Goal: Information Seeking & Learning: Learn about a topic

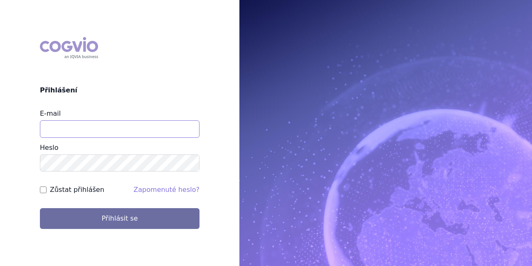
click at [74, 124] on input "E-mail" at bounding box center [120, 128] width 160 height 17
type input "fharvane@amgen.com"
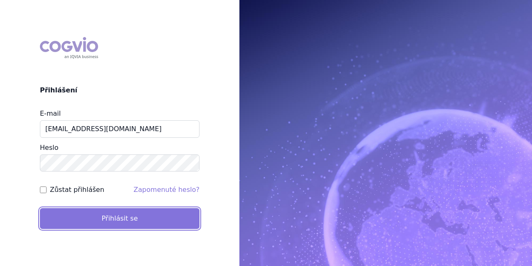
click at [78, 213] on button "Přihlásit se" at bounding box center [120, 218] width 160 height 21
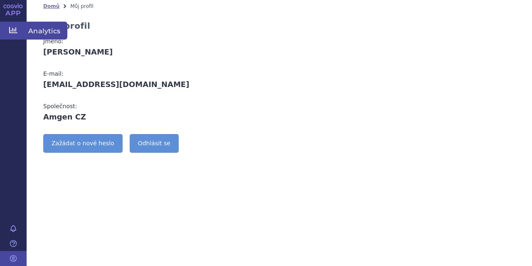
click at [47, 30] on span "Analytics" at bounding box center [47, 30] width 41 height 17
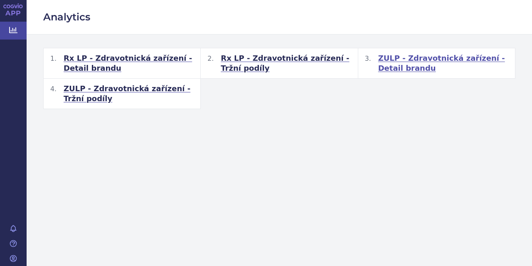
click at [391, 60] on span "ZULP - Zdravotnická zařízení - Detail brandu" at bounding box center [444, 63] width 130 height 20
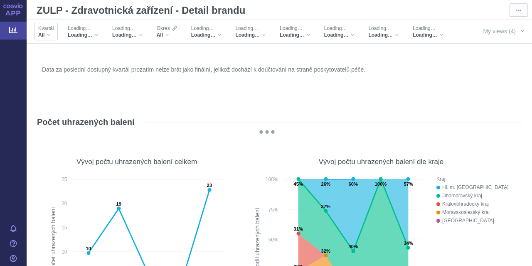
click at [47, 36] on div "All" at bounding box center [45, 35] width 15 height 7
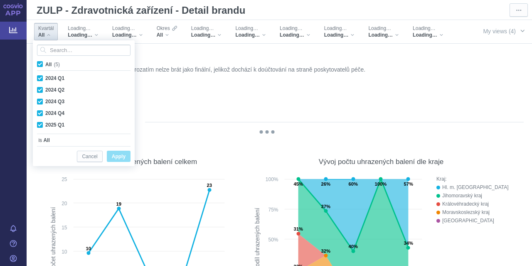
click at [47, 36] on div "All" at bounding box center [45, 35] width 15 height 7
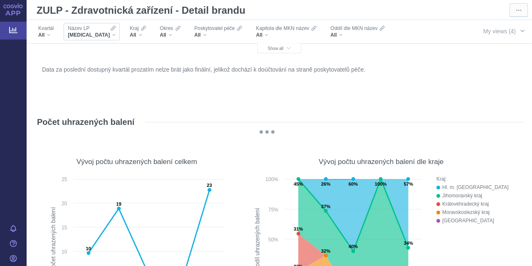
click at [102, 35] on div "BESPONSA" at bounding box center [92, 35] width 48 height 7
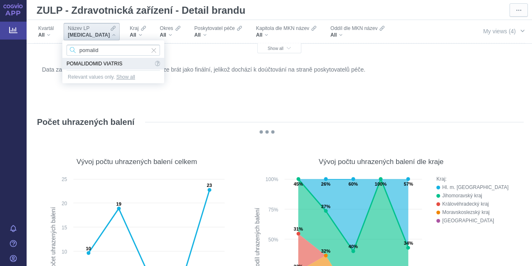
type input "pomalid"
click at [103, 62] on span "POMALIDOMID VIATRIS" at bounding box center [110, 64] width 87 height 12
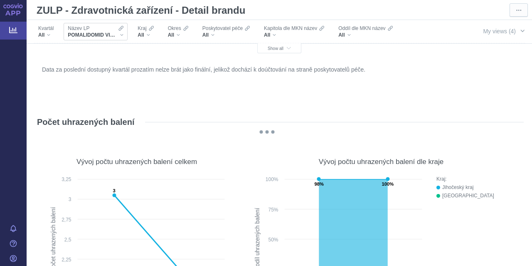
click at [119, 36] on div "POMALIDOMID VIATRIS" at bounding box center [96, 35] width 56 height 7
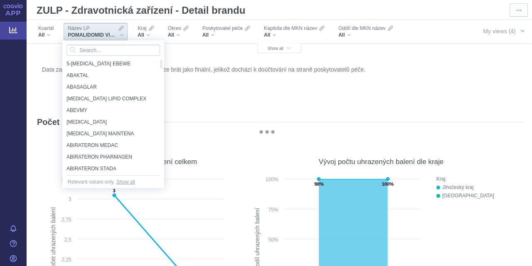
click at [37, 92] on figure "Data za poslední dostupný kvartál prozatím nelze brát jako finální, jelikož doc…" at bounding box center [279, 84] width 489 height 50
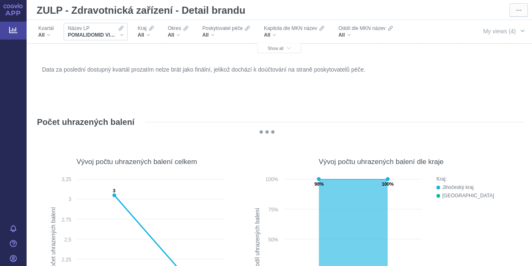
click at [123, 35] on div "POMALIDOMID VIATRIS" at bounding box center [96, 35] width 56 height 7
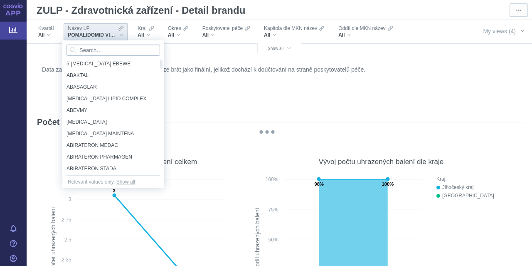
click at [111, 50] on input "Search attribute values" at bounding box center [114, 50] width 94 height 11
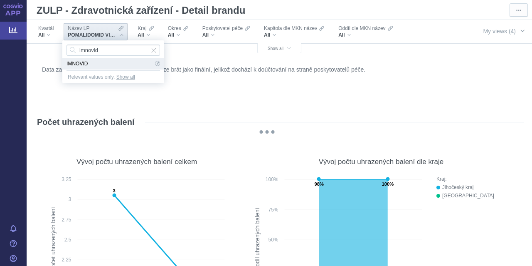
type input "imnovid"
click at [84, 64] on span "IMNOVID" at bounding box center [110, 64] width 87 height 12
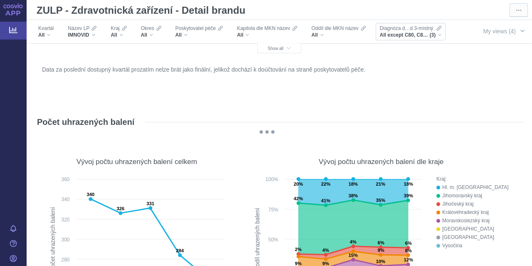
click at [439, 32] on div "All except C80, C83, D70 (3)" at bounding box center [411, 35] width 62 height 7
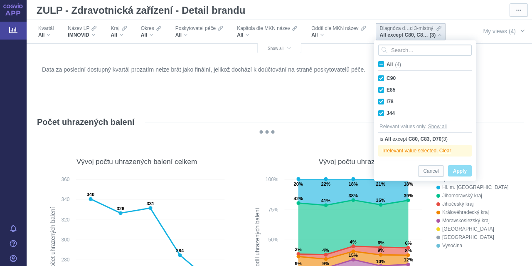
click at [387, 63] on span "All (4)" at bounding box center [394, 65] width 15 height 6
click at [387, 63] on input "All (4)" at bounding box center [389, 62] width 5 height 5
click at [387, 64] on span "All (4)" at bounding box center [394, 65] width 15 height 6
click at [387, 64] on input "All (4)" at bounding box center [389, 62] width 5 height 5
checkbox input "false"
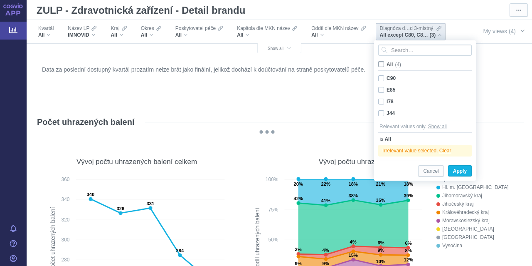
checkbox input "false"
click at [387, 64] on span "All (4)" at bounding box center [394, 65] width 14 height 6
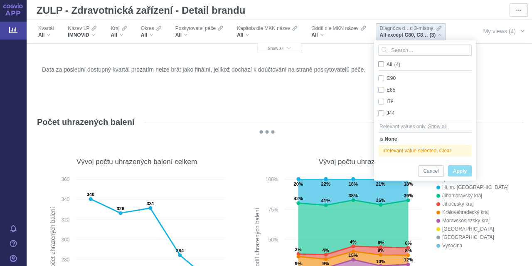
click at [387, 64] on input "All (4)" at bounding box center [389, 62] width 5 height 5
checkbox input "true"
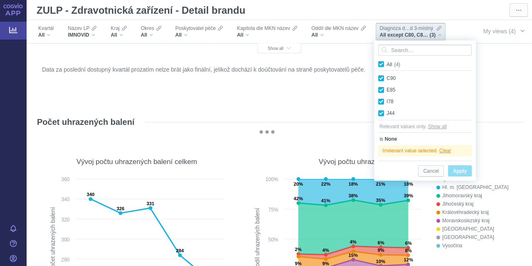
checkbox input "true"
click at [435, 173] on span "Cancel" at bounding box center [430, 171] width 15 height 10
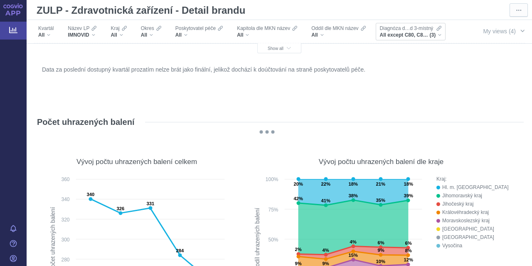
click at [431, 36] on span "(3)" at bounding box center [433, 35] width 6 height 7
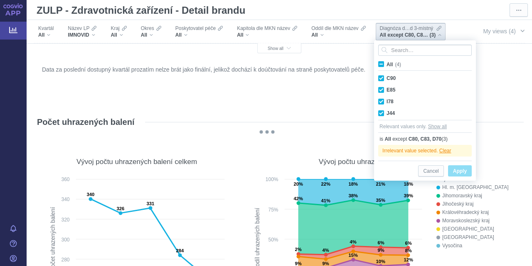
click at [377, 62] on label "All (4)" at bounding box center [391, 64] width 28 height 8
click at [387, 62] on input "All (4)" at bounding box center [389, 62] width 5 height 5
click at [387, 64] on span "All (4)" at bounding box center [394, 65] width 15 height 6
click at [387, 64] on input "All (4)" at bounding box center [389, 62] width 5 height 5
checkbox input "false"
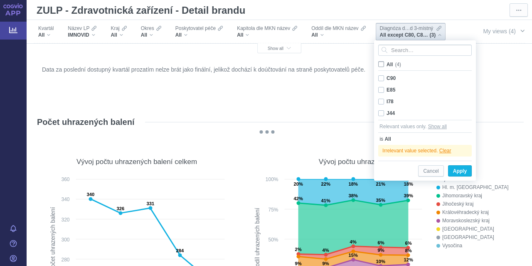
checkbox input "false"
click at [387, 64] on span "All (4)" at bounding box center [394, 65] width 14 height 6
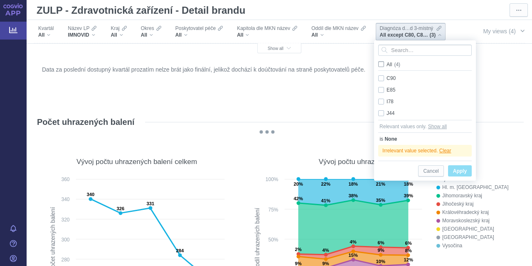
click at [387, 64] on input "All (4)" at bounding box center [389, 62] width 5 height 5
checkbox input "true"
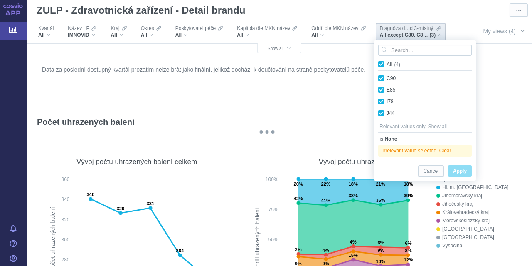
checkbox input "true"
click at [459, 173] on span "Apply" at bounding box center [460, 171] width 14 height 10
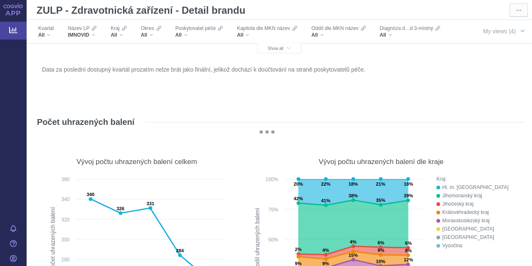
click at [15, 32] on icon at bounding box center [13, 30] width 8 height 6
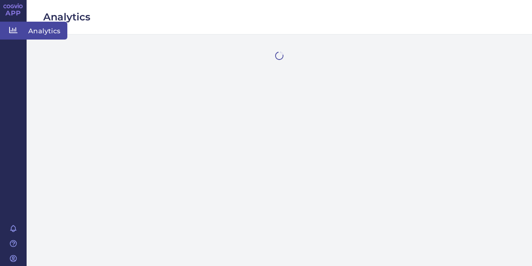
click at [32, 32] on span "Analytics" at bounding box center [47, 30] width 41 height 17
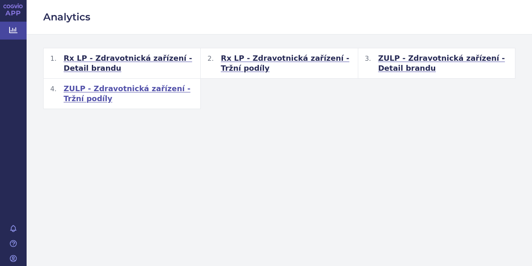
click at [123, 89] on span "ZULP - Zdravotnická zařízení - Tržní podíly" at bounding box center [129, 94] width 130 height 20
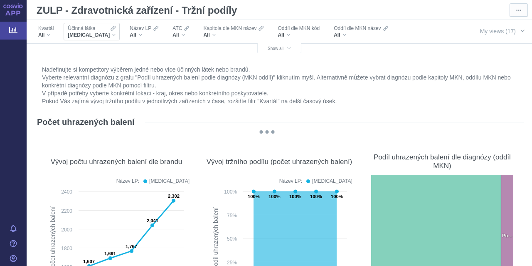
click at [110, 38] on div "[MEDICAL_DATA]" at bounding box center [92, 35] width 48 height 7
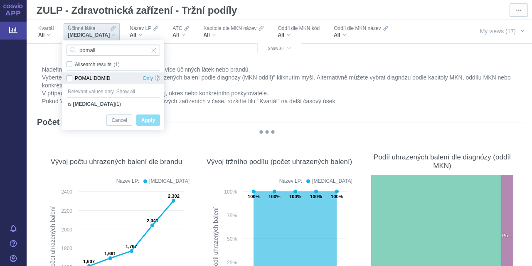
type input "pomali"
click at [71, 77] on div "POMALIDOMID Only" at bounding box center [113, 78] width 102 height 12
checkbox input "true"
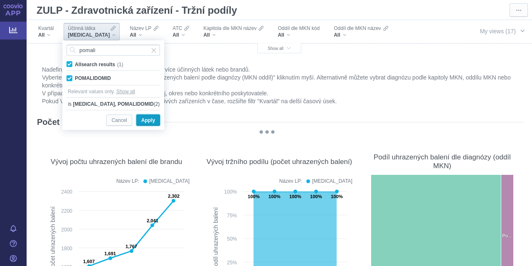
click at [149, 121] on span "Apply" at bounding box center [148, 120] width 14 height 10
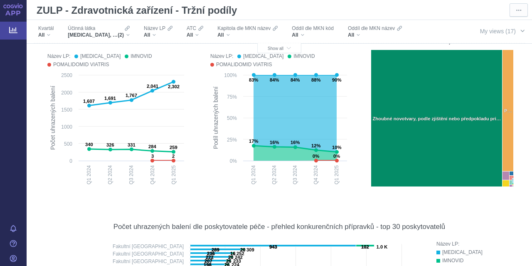
scroll to position [83, 0]
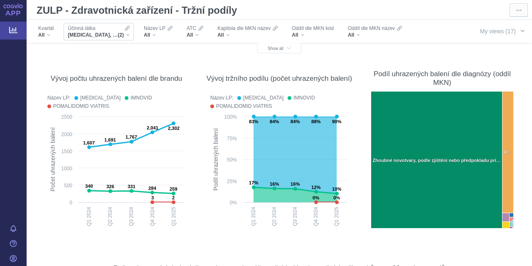
click at [130, 37] on div "Účinná látka [MEDICAL_DATA], POMALIDOMID (2)" at bounding box center [99, 31] width 70 height 17
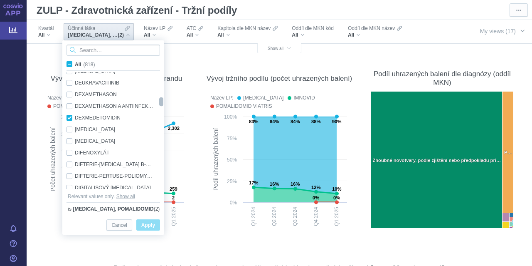
checkbox input "true"
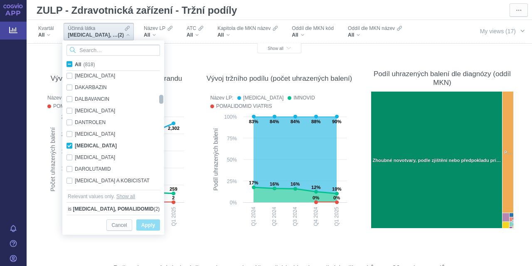
drag, startPoint x: 161, startPoint y: 94, endPoint x: 157, endPoint y: 99, distance: 6.5
click at [157, 99] on div "CYKLOSERIN Only CYKLOSPORIN Only CYPROTERON Only CYTARABIN Only CYTARABIN A [ME…" at bounding box center [113, 130] width 102 height 117
click at [69, 146] on div "[MEDICAL_DATA] Only" at bounding box center [110, 146] width 96 height 12
checkbox input "false"
click at [146, 221] on span "Apply" at bounding box center [148, 225] width 14 height 10
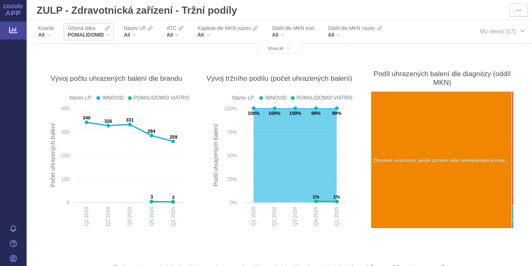
click at [106, 36] on div "POMALIDOMID" at bounding box center [89, 35] width 42 height 7
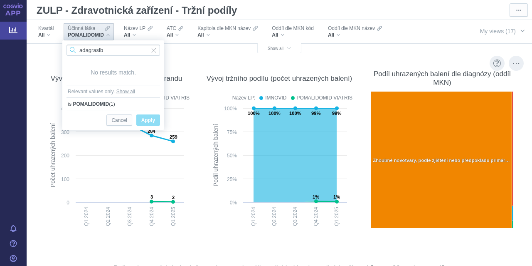
type input "adagrasib"
